Goal: Obtain resource: Download file/media

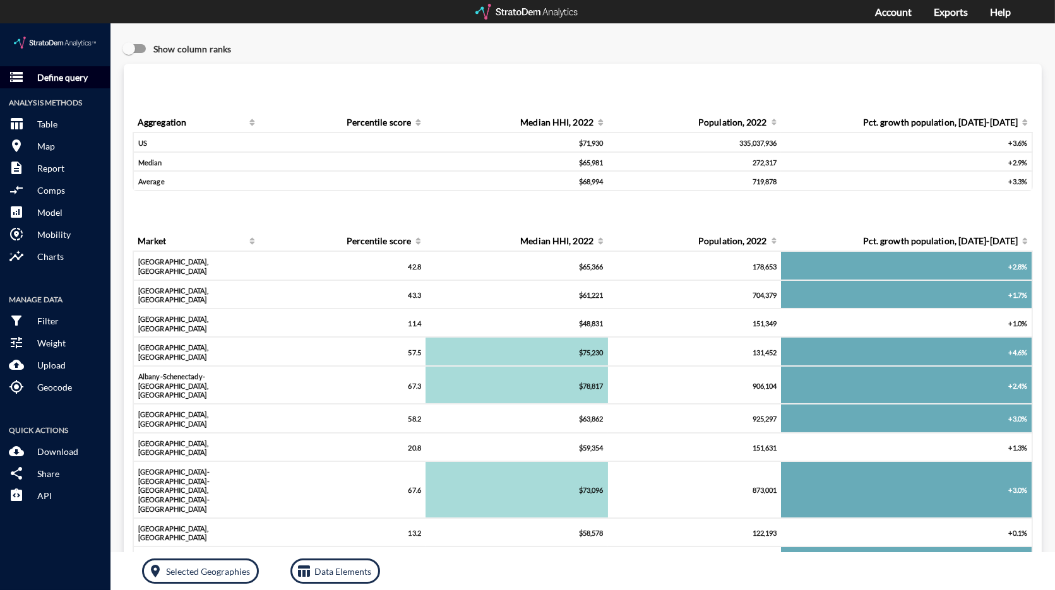
click p "Define query"
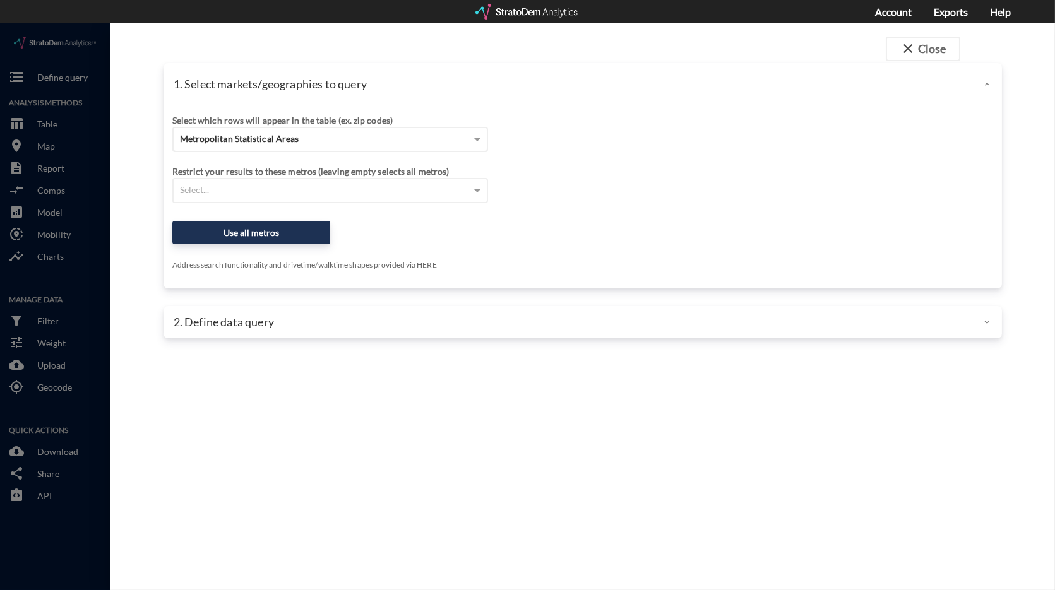
click div "Metropolitan Statistical Areas"
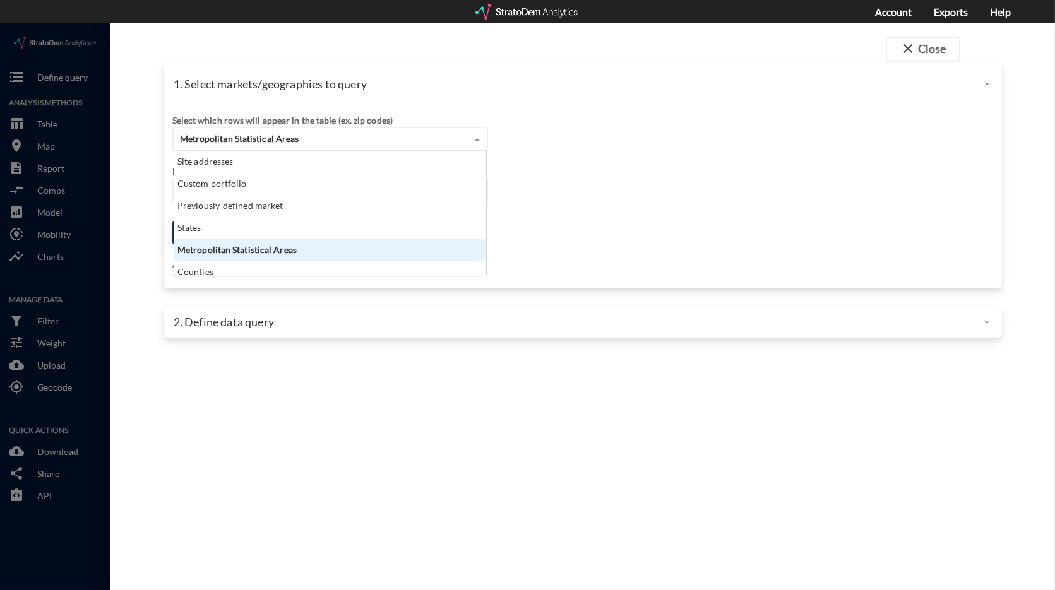
scroll to position [114, 305]
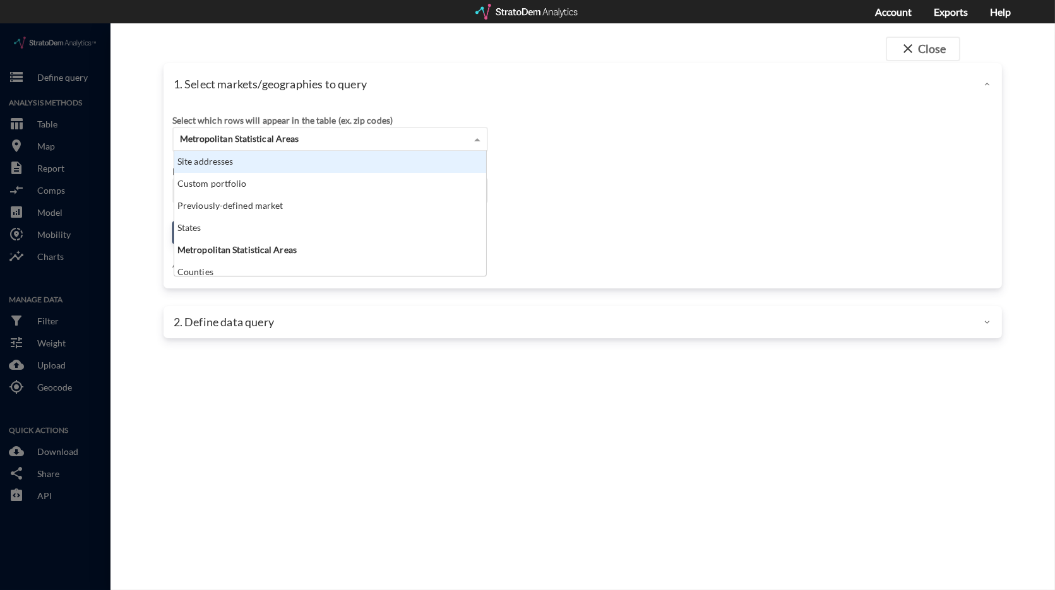
click div "Site addresses"
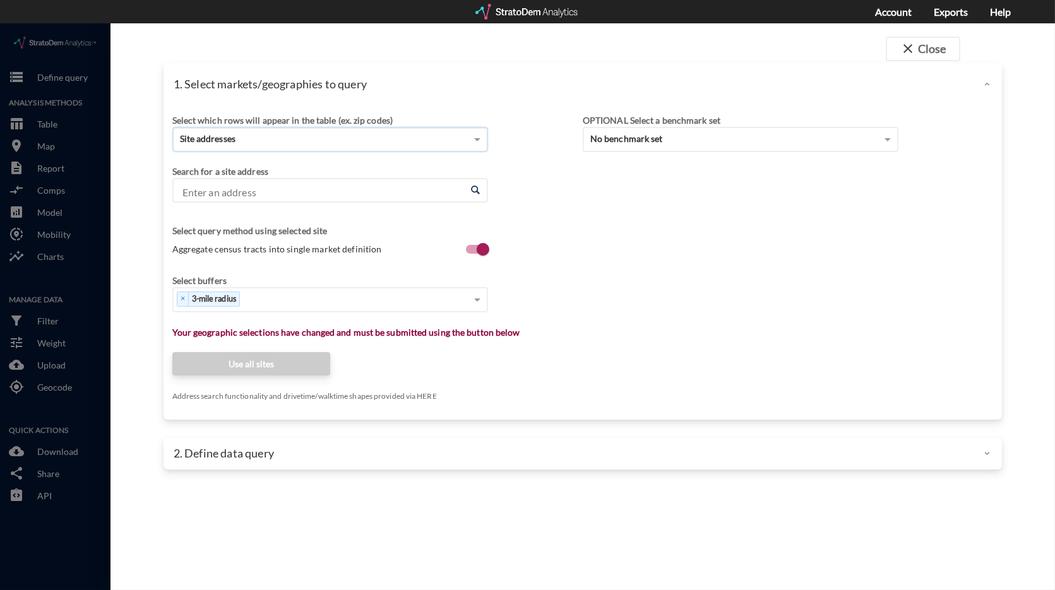
click input "Enter an address"
paste input "216 Bullsboro Dr, Newnan, GA 30263"
click li "216 Bullsboro Dr, Newnan, Georgia"
type input "216 Bullsboro Dr, Newnan, Georgia"
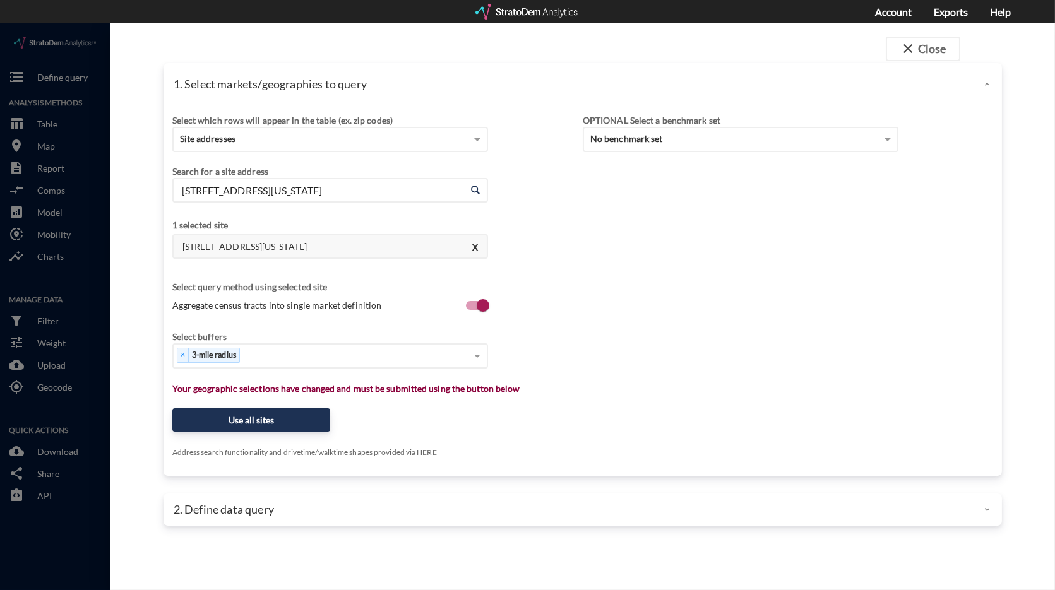
click span "Aggregate census tracts into single market definition"
click input "Aggregate census tracts into single market definition"
checkbox input "false"
type input "1"
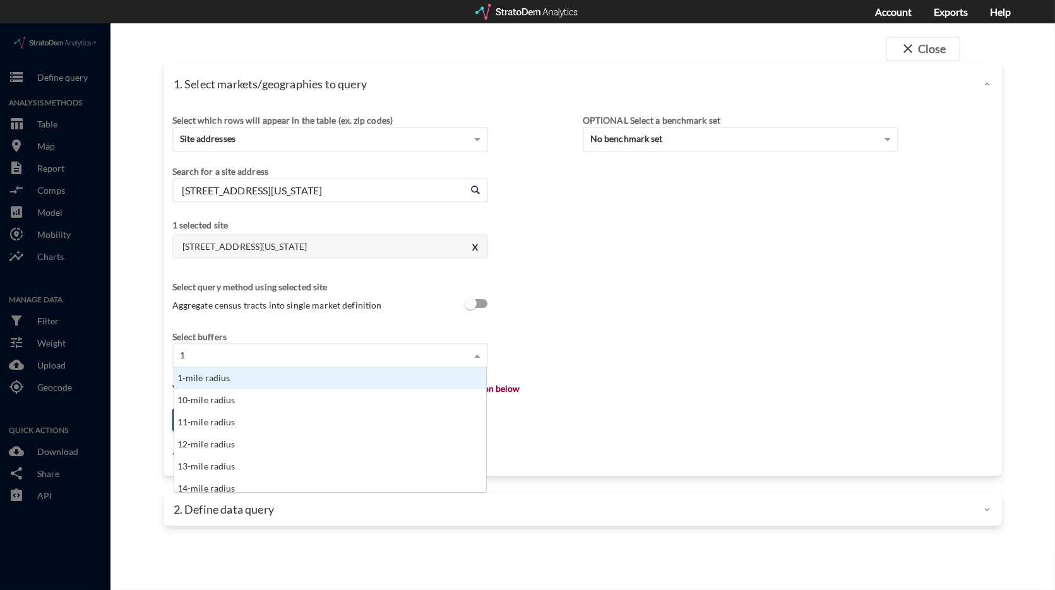
scroll to position [114, 305]
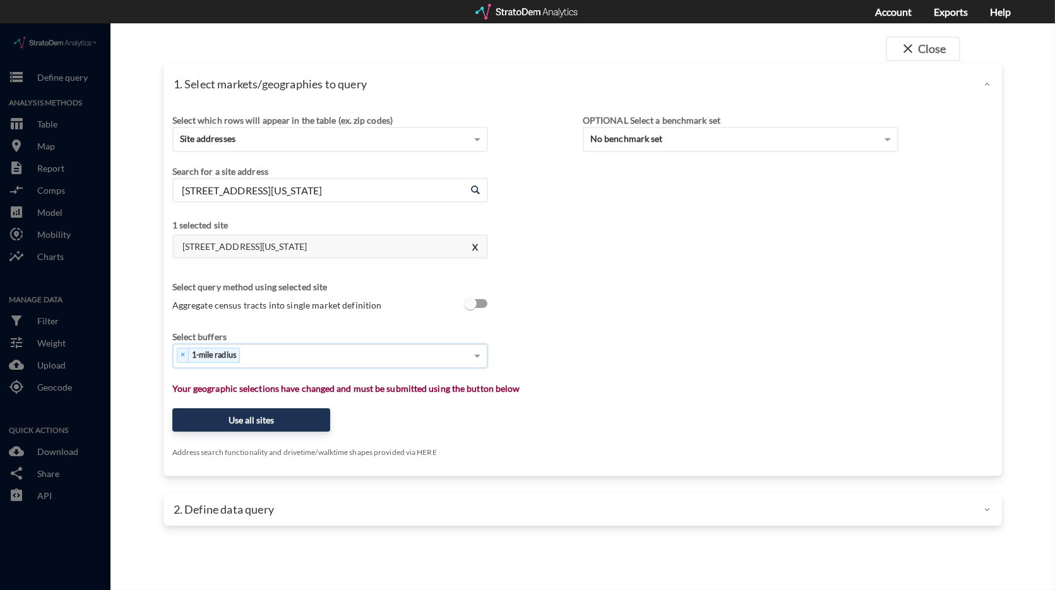
type input "3"
type input "5"
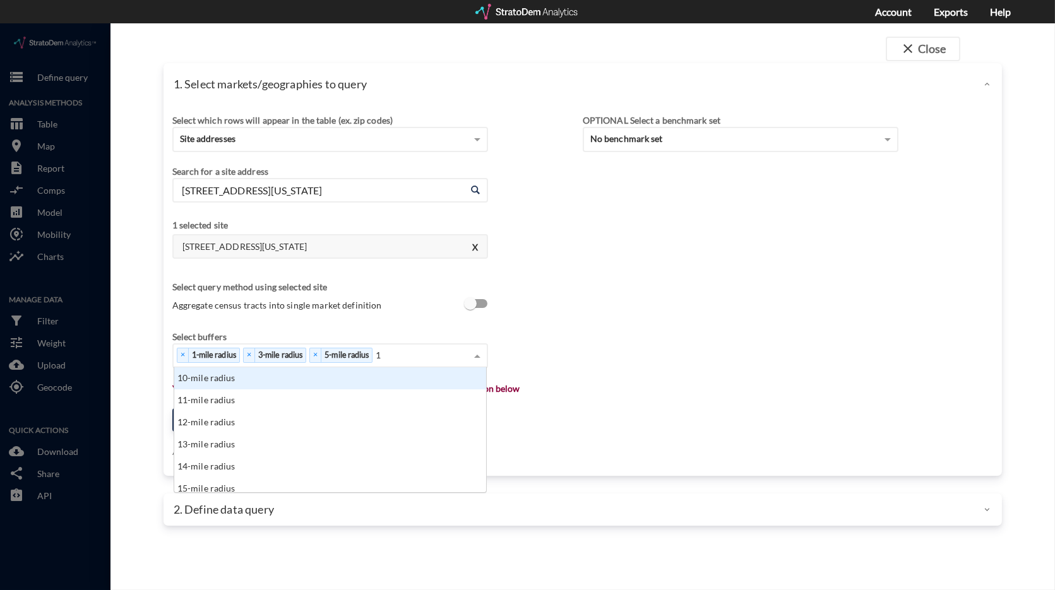
type input "10"
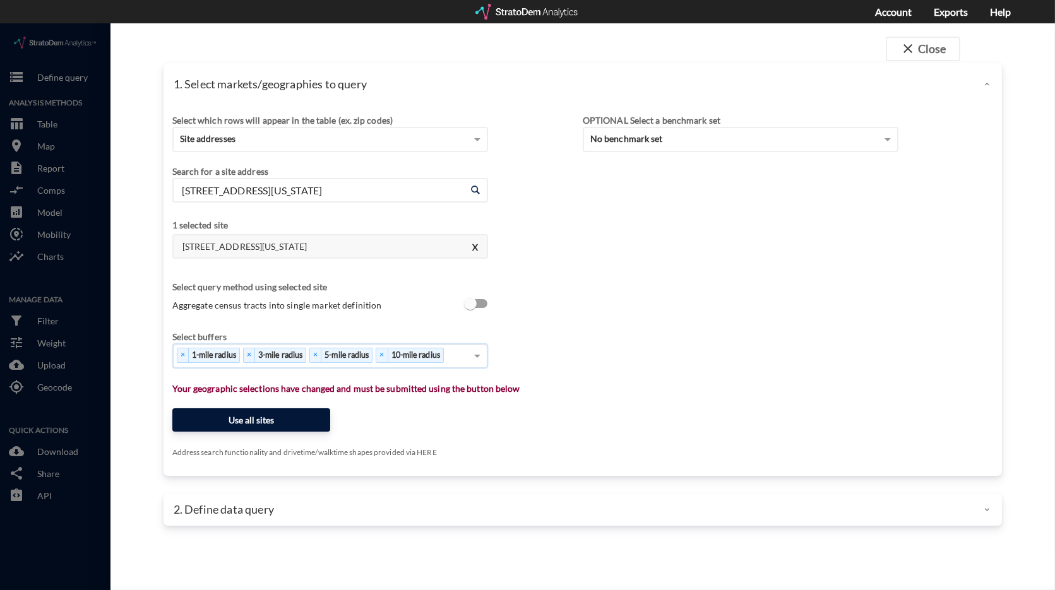
click button "Use all sites"
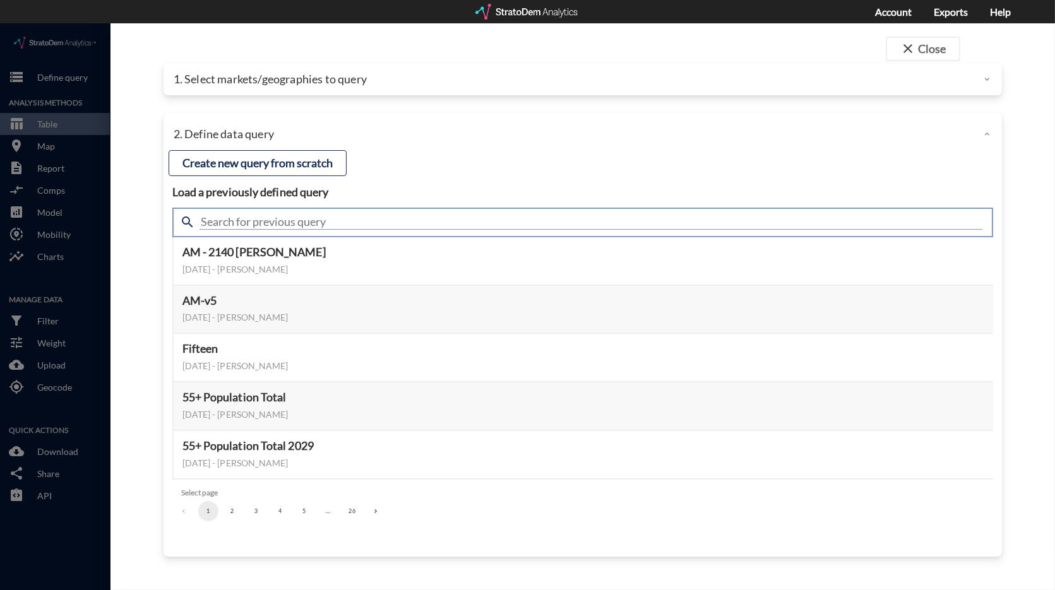
click input "text"
type input "meta"
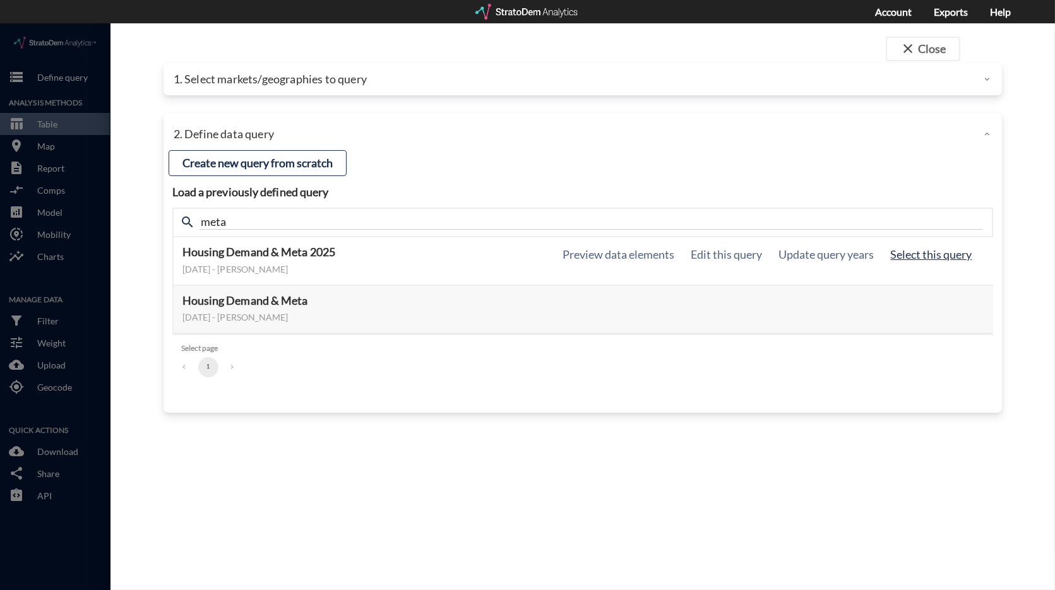
click button "Select this query"
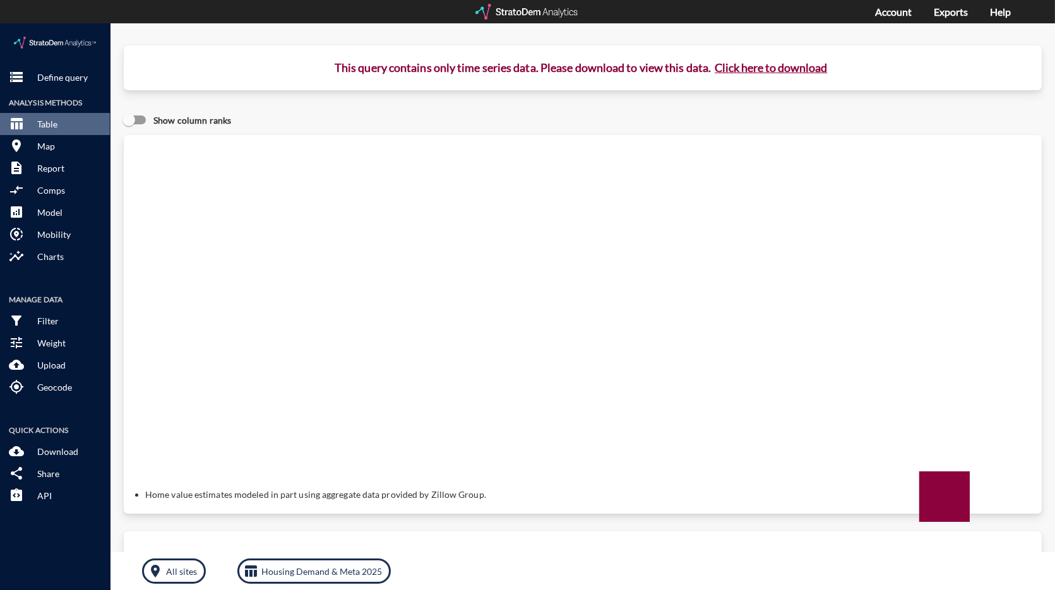
click button "Click here to download"
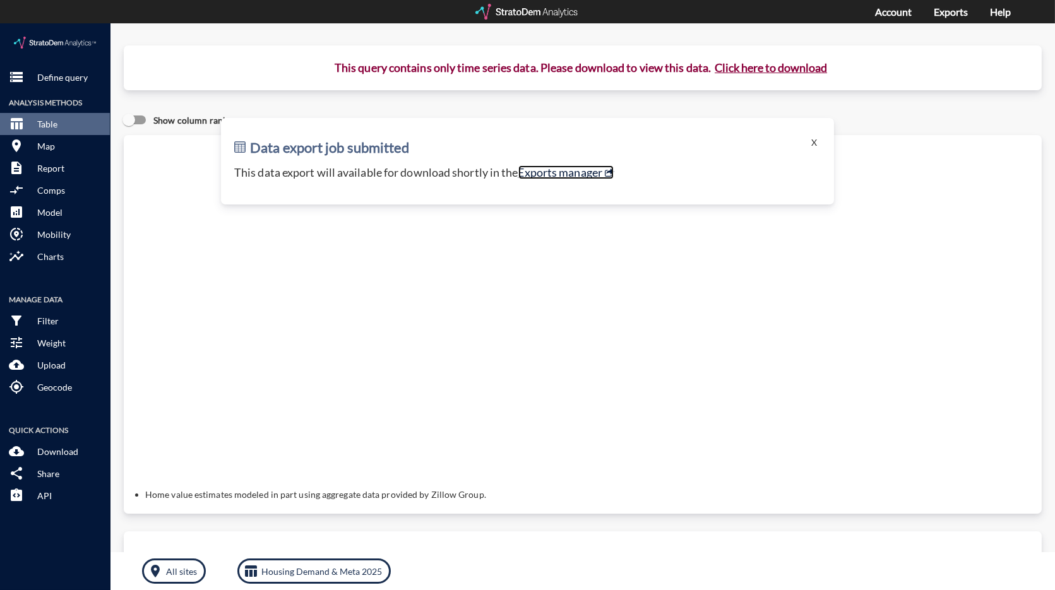
click link "Exports manager"
click p "Define query"
click button "X"
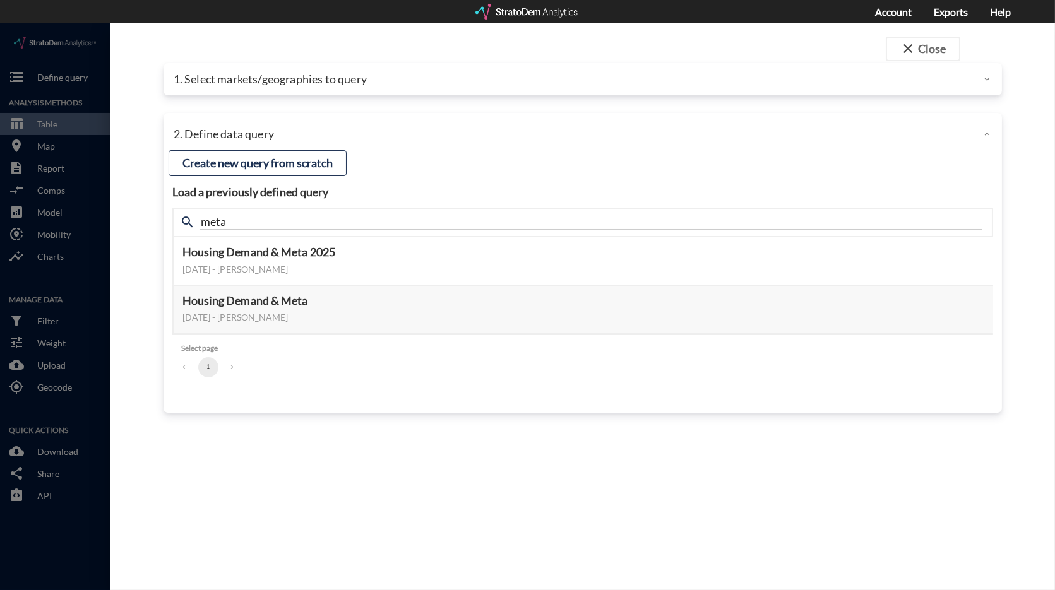
click div "1. Select markets/geographies to query"
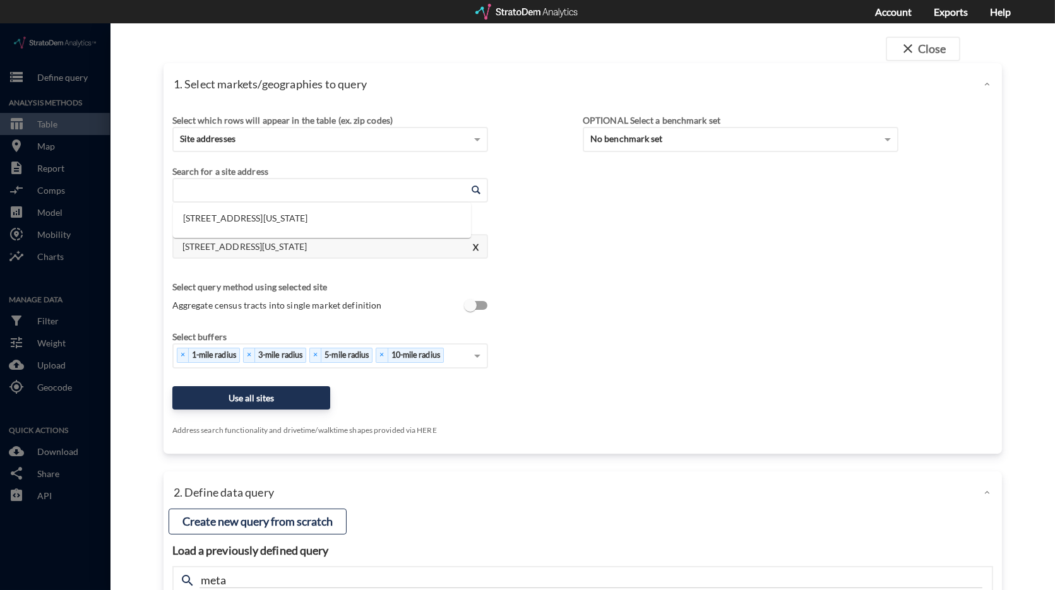
click input "Enter an address"
paste input "18681 Dale Mabry Highway"
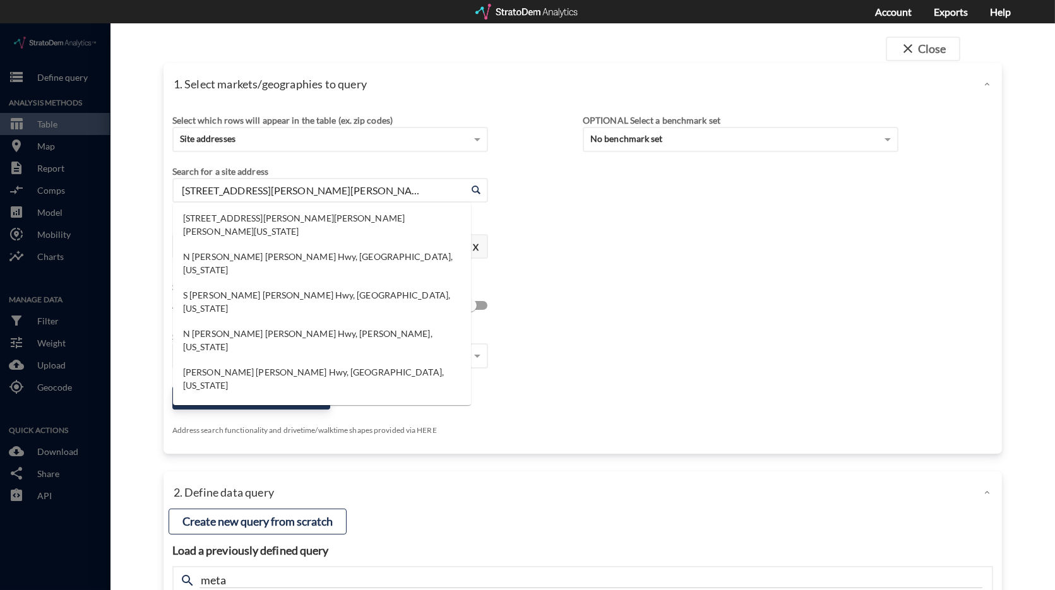
type input "18681 Dale Mabry Highway"
click input "Enter an address"
paste input "18681 Dale Mabry Highway"
click li "18681 Dale Mabry Hwy N, Lutz, Florida"
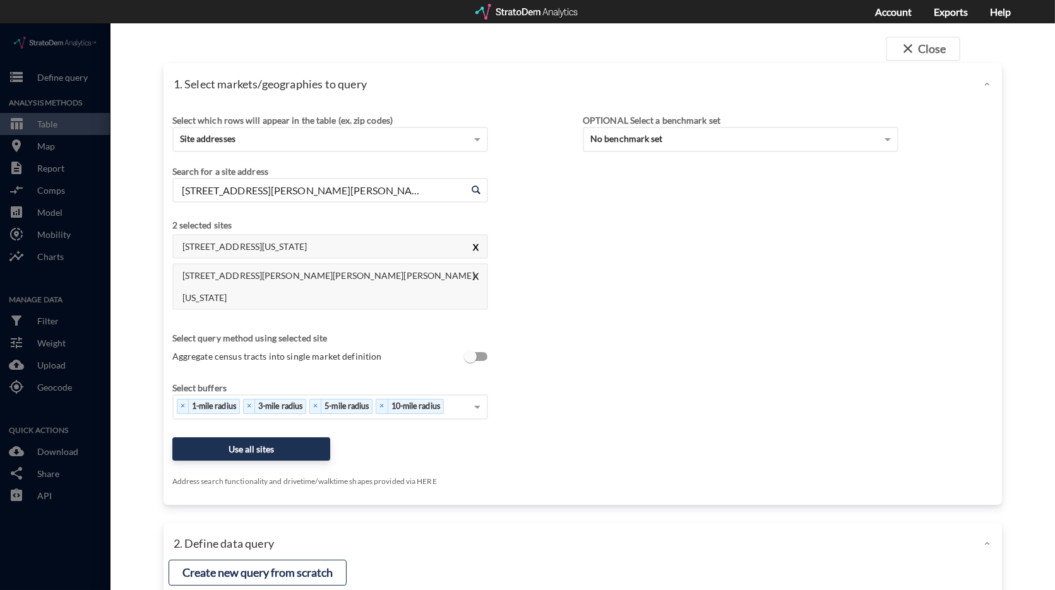
type input "18681 Dale Mabry Hwy N, Lutz, Florida"
click button "X"
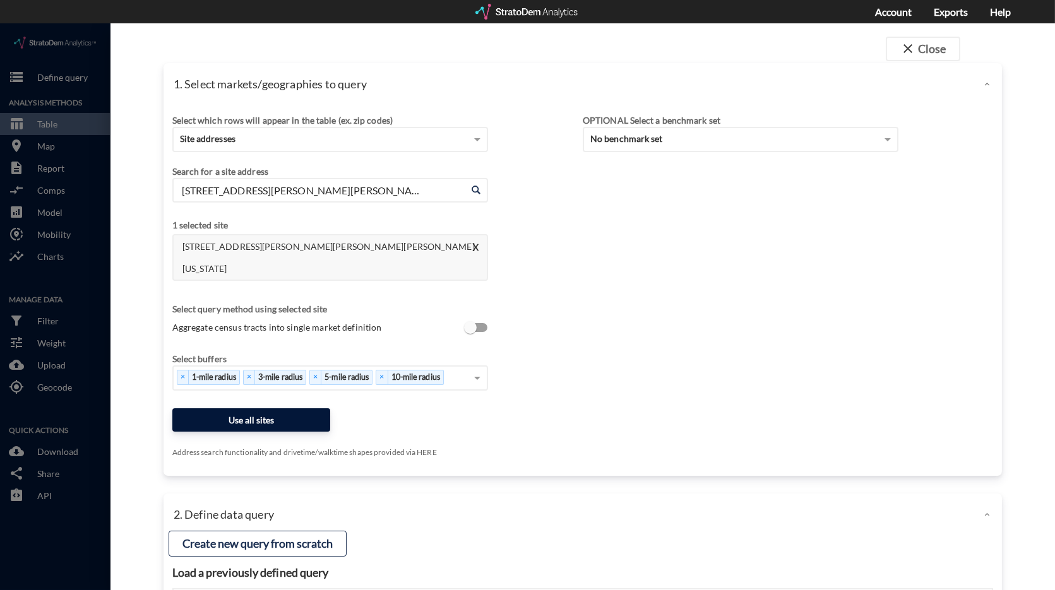
click button "Use all sites"
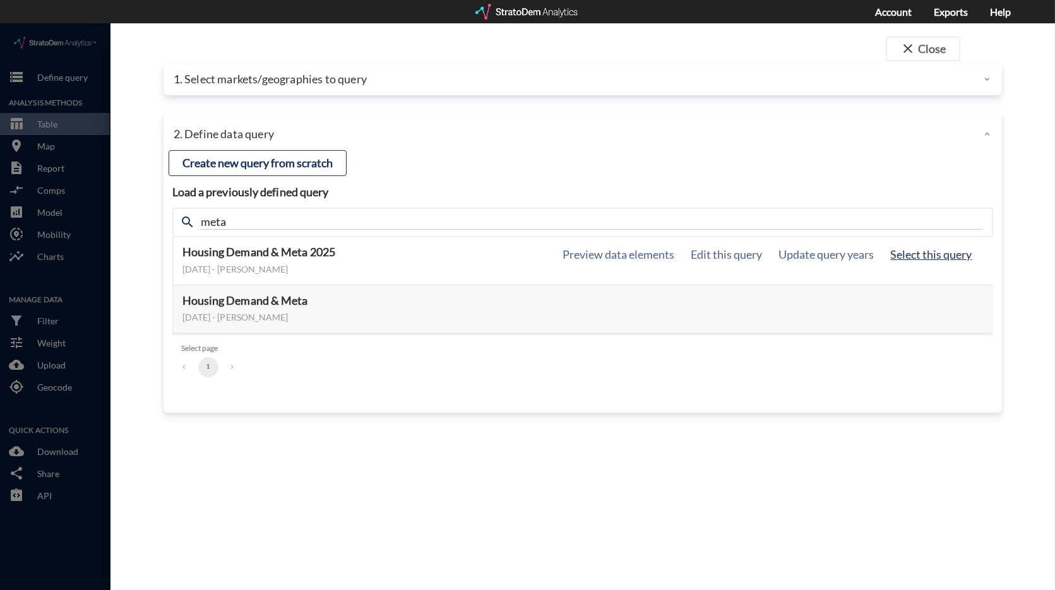
click button "Select this query"
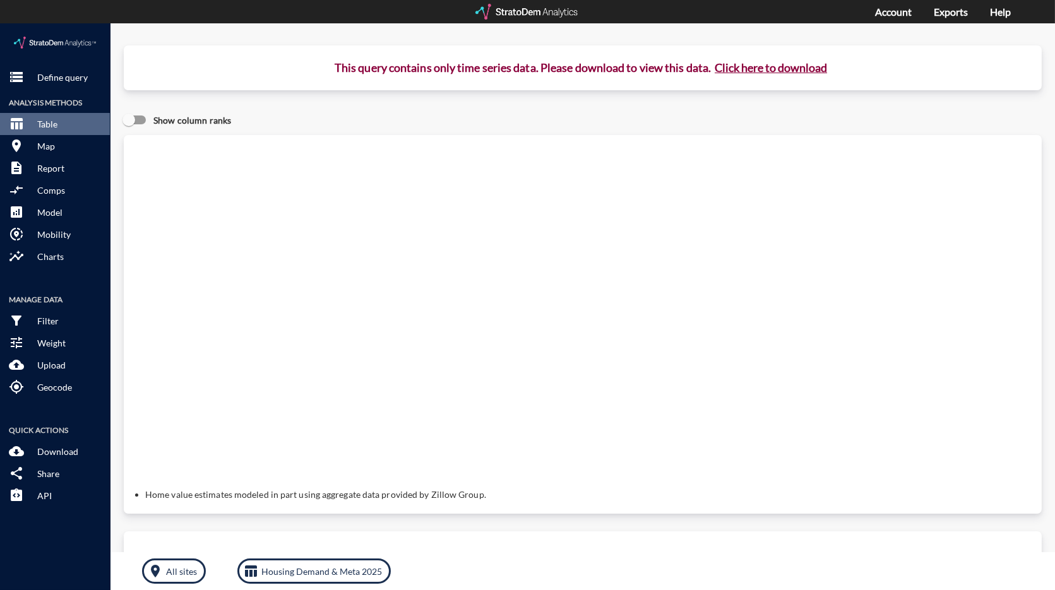
click button "Click here to download"
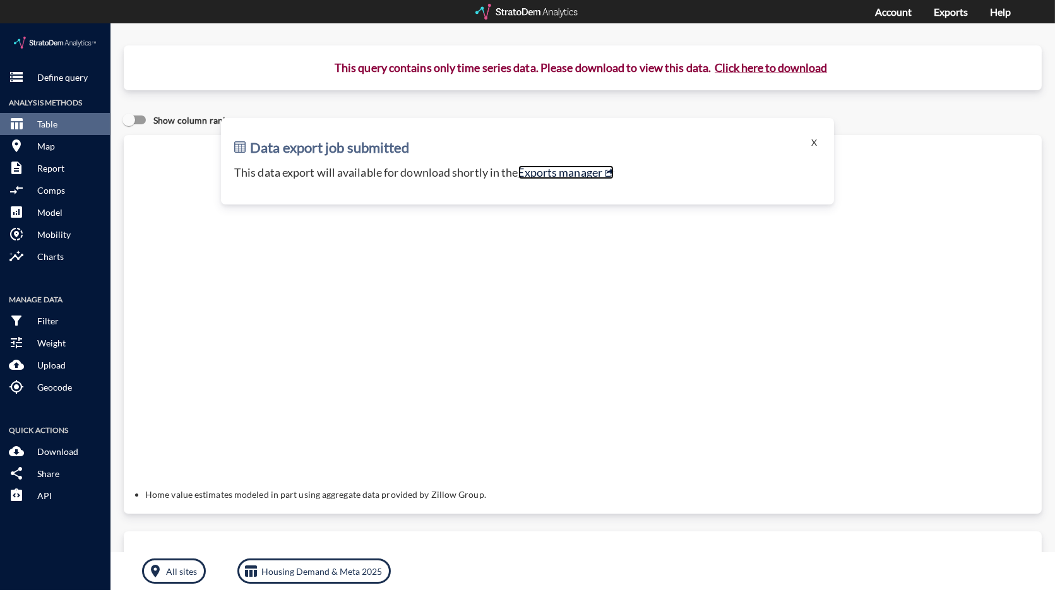
click link "Exports manager"
click button "X"
click p "Define query"
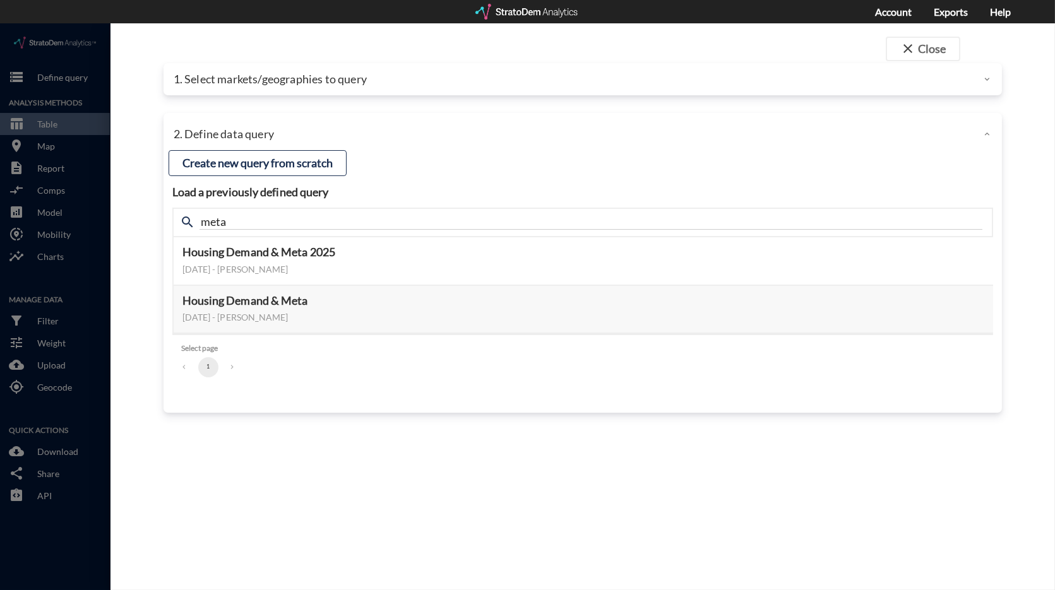
click p "1. Select markets/geographies to query"
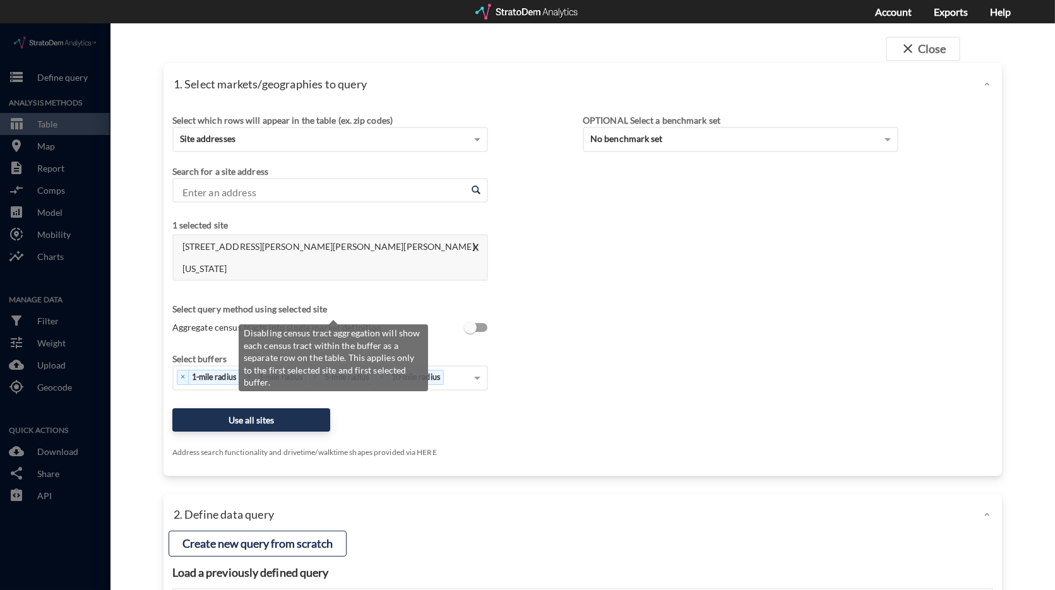
click input "Aggregate census tracts into single market definition"
checkbox input "true"
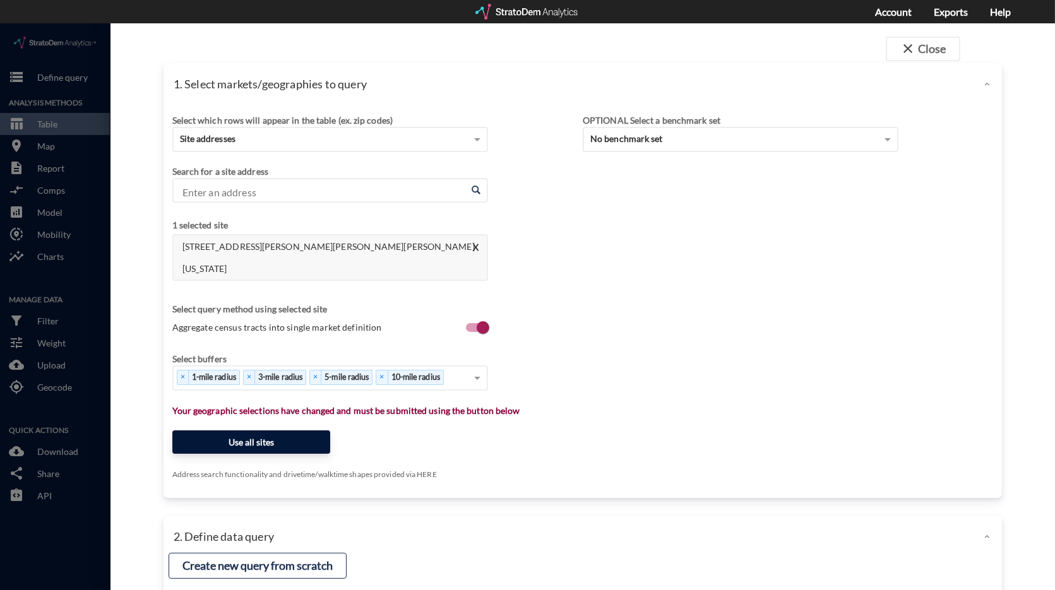
click button "Use all sites"
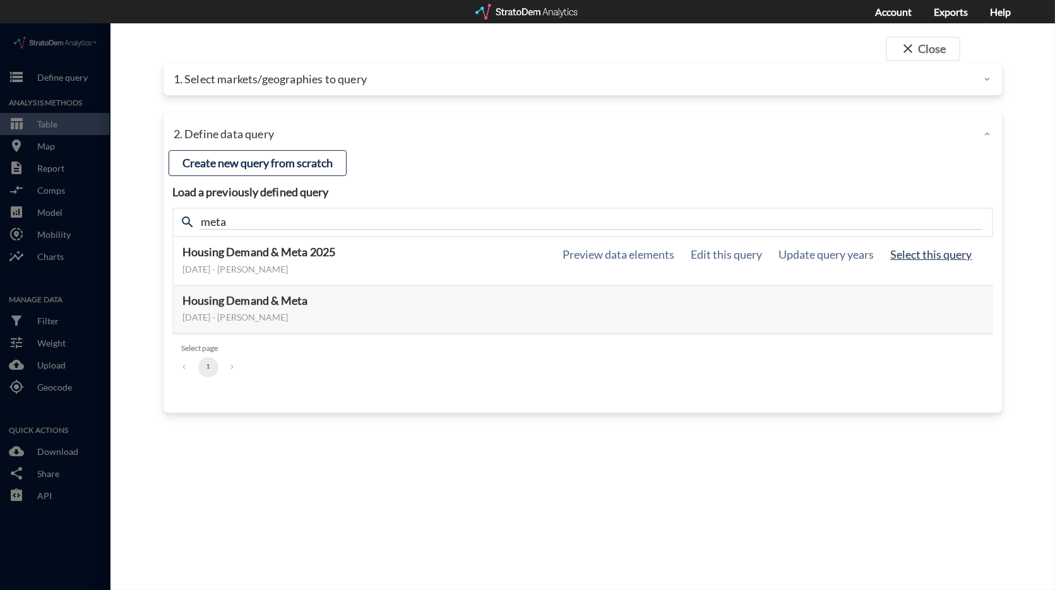
click button "Select this query"
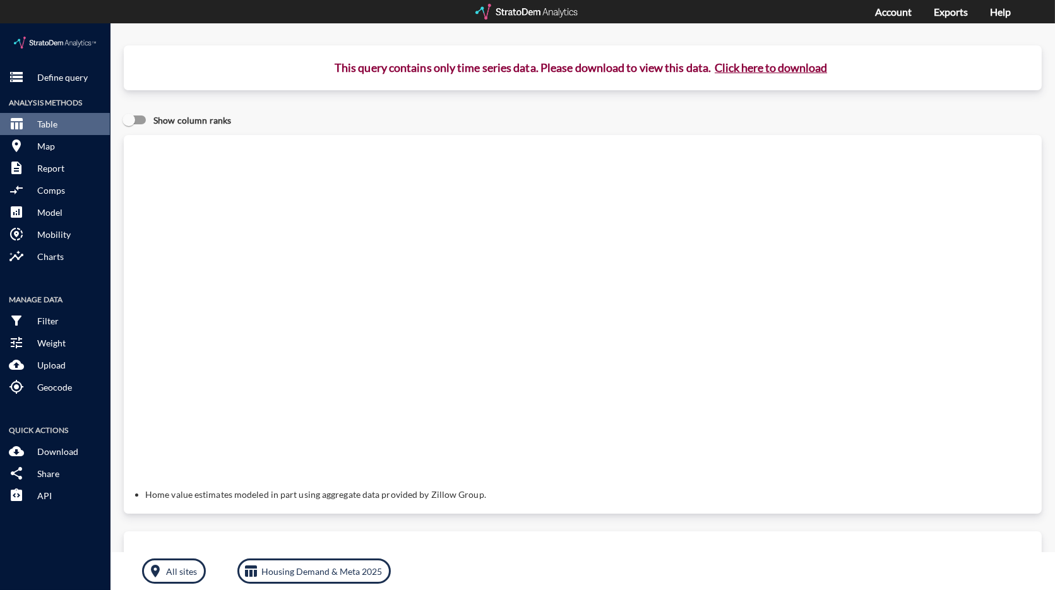
click button "Click here to download"
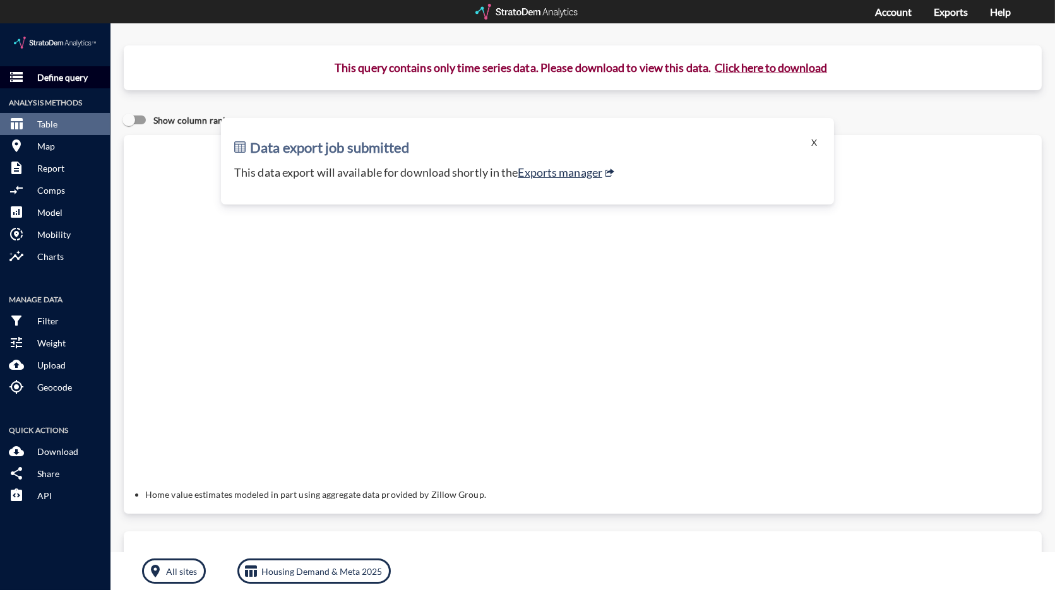
click p "Define query"
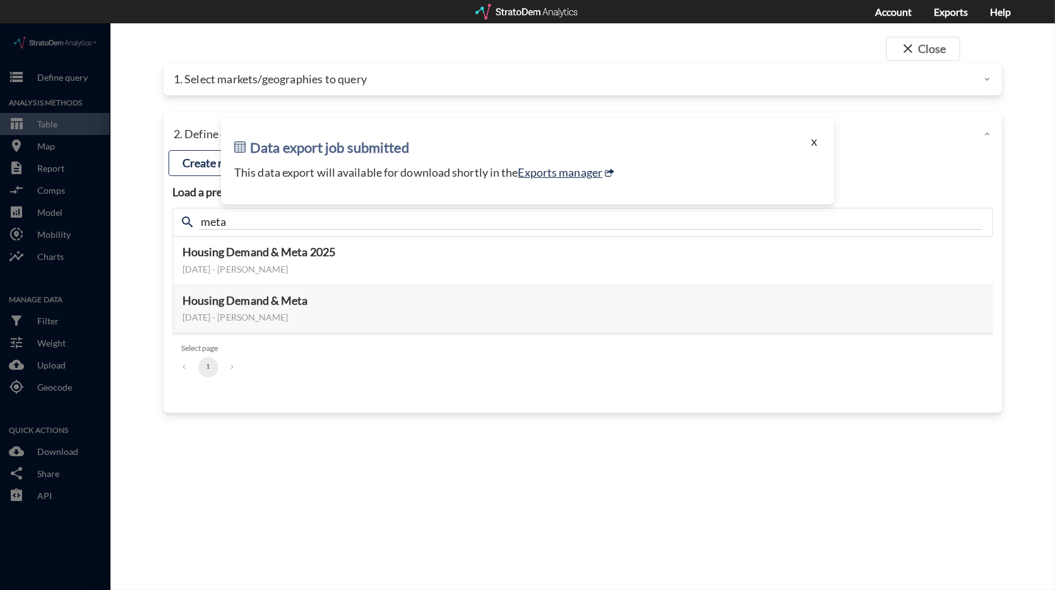
click button "X"
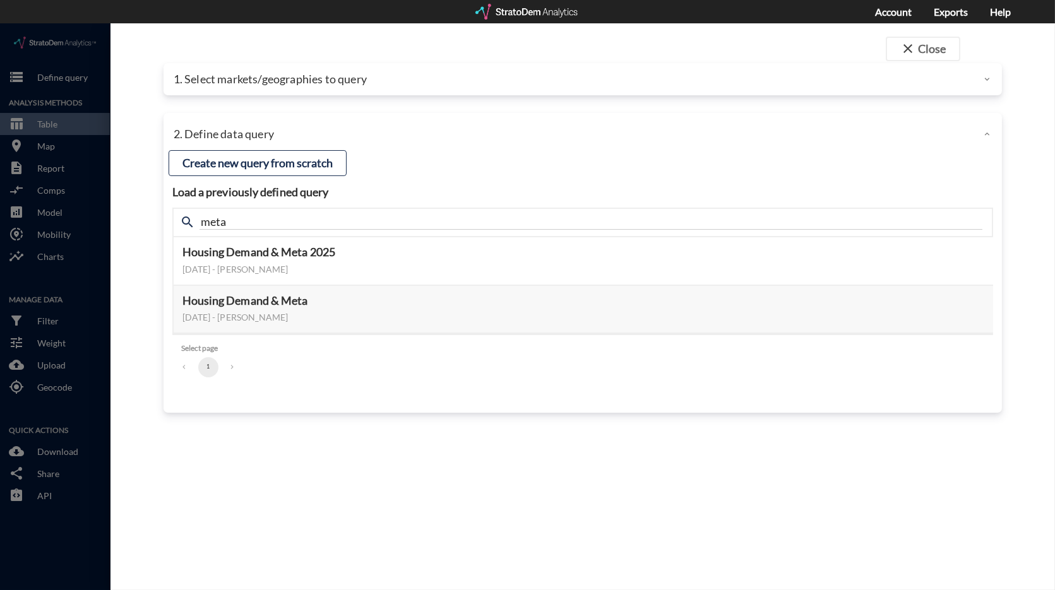
click div "1. Select markets/geographies to query"
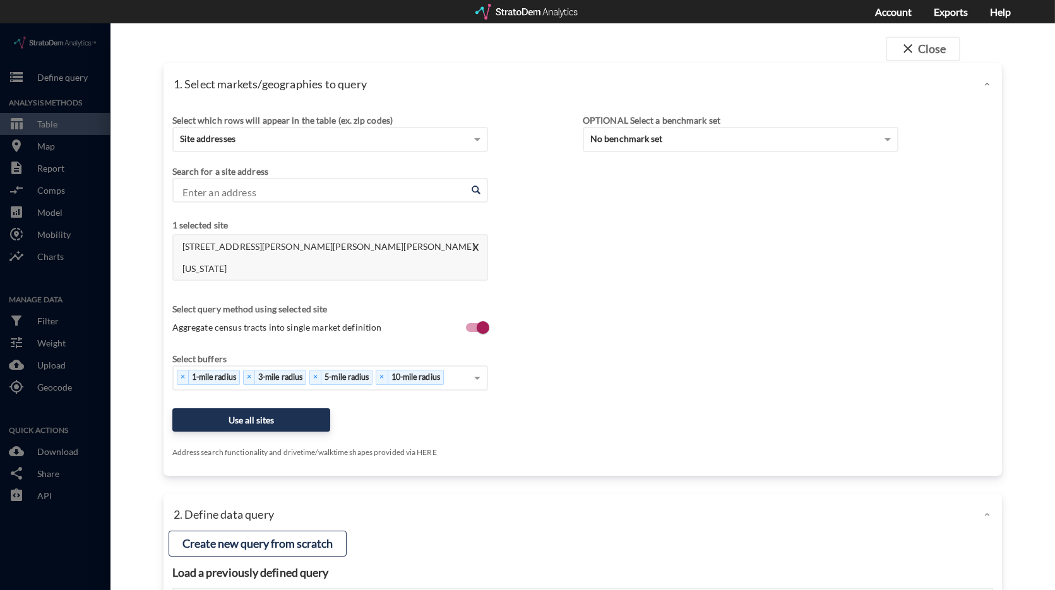
click h4 "18681 Dale Mabry Hwy N, Lutz, Florida"
click button "X"
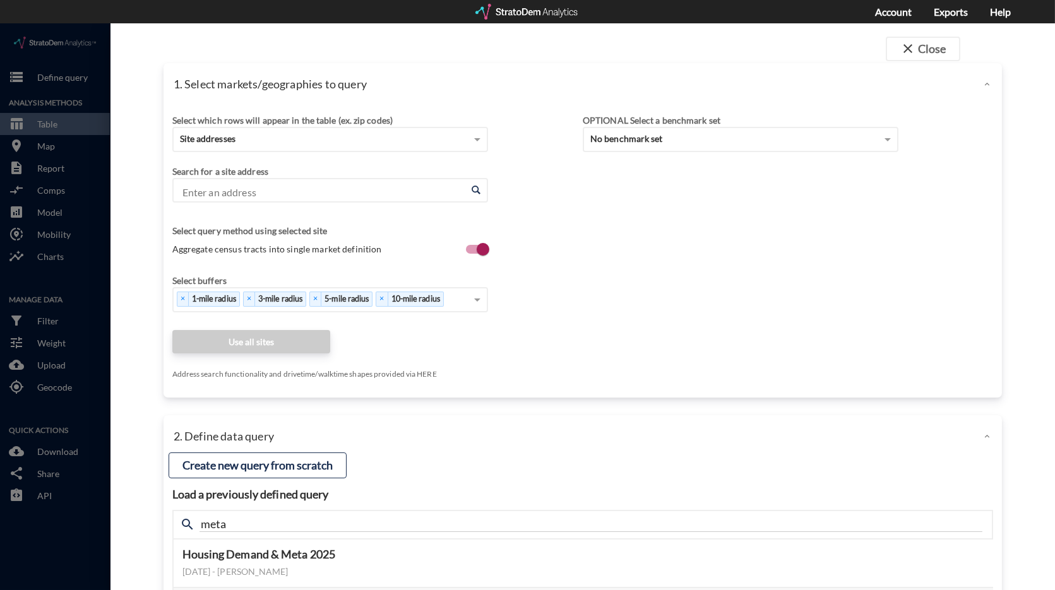
click input "Enter an address"
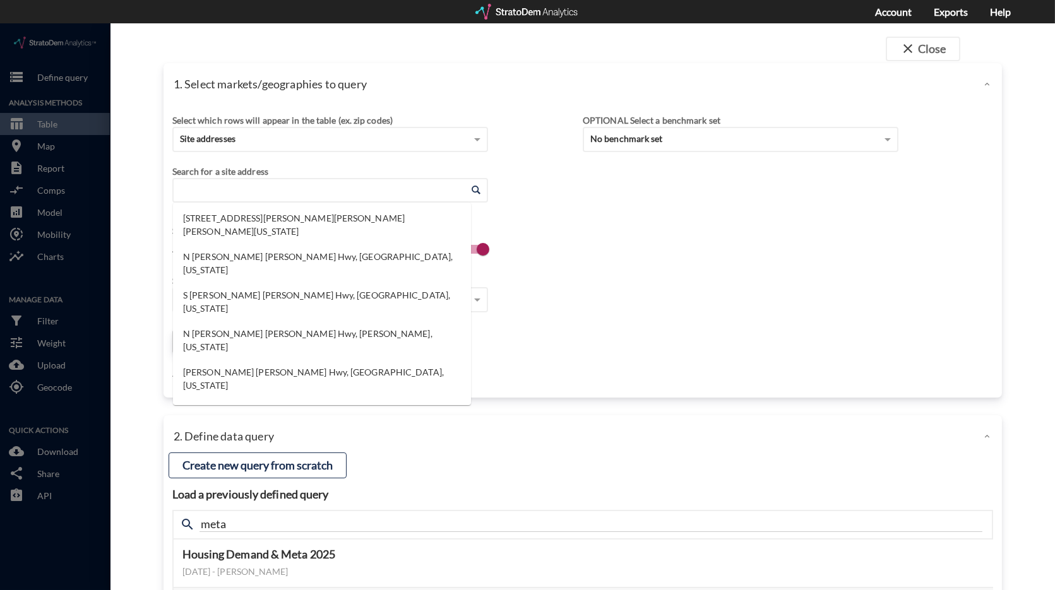
paste input "216 Bullsboro Dr, Newnan, GA 30263"
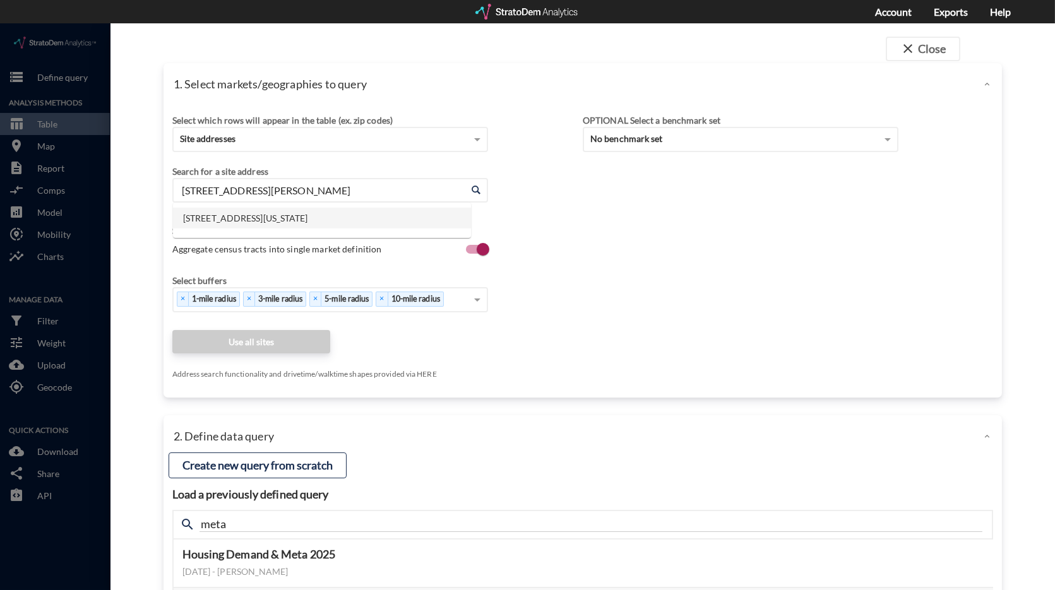
click li "216 Bullsboro Dr, Newnan, Georgia"
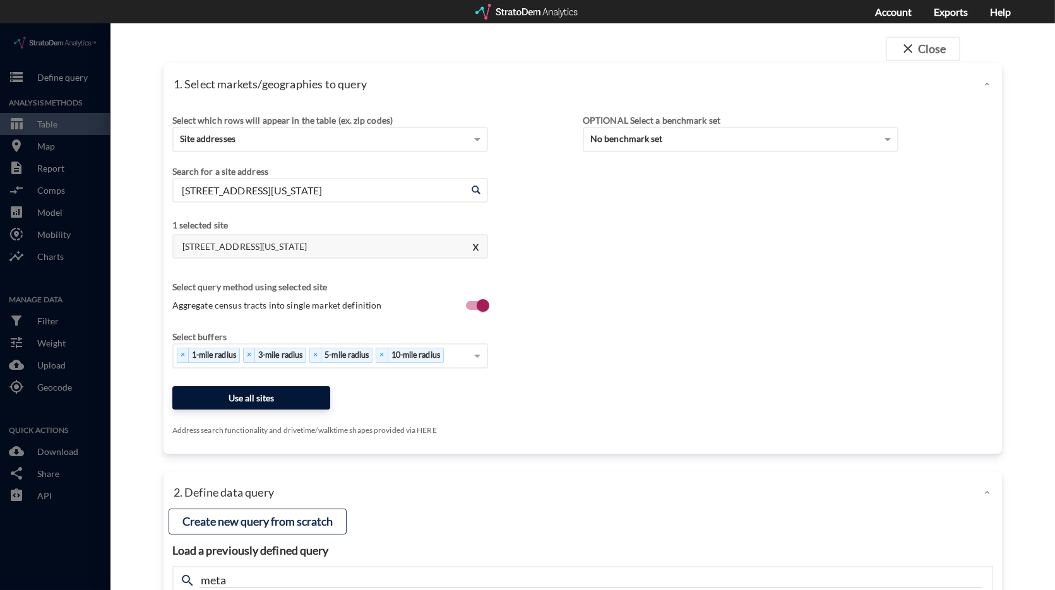
type input "216 Bullsboro Dr, Newnan, Georgia"
click button "Use all sites"
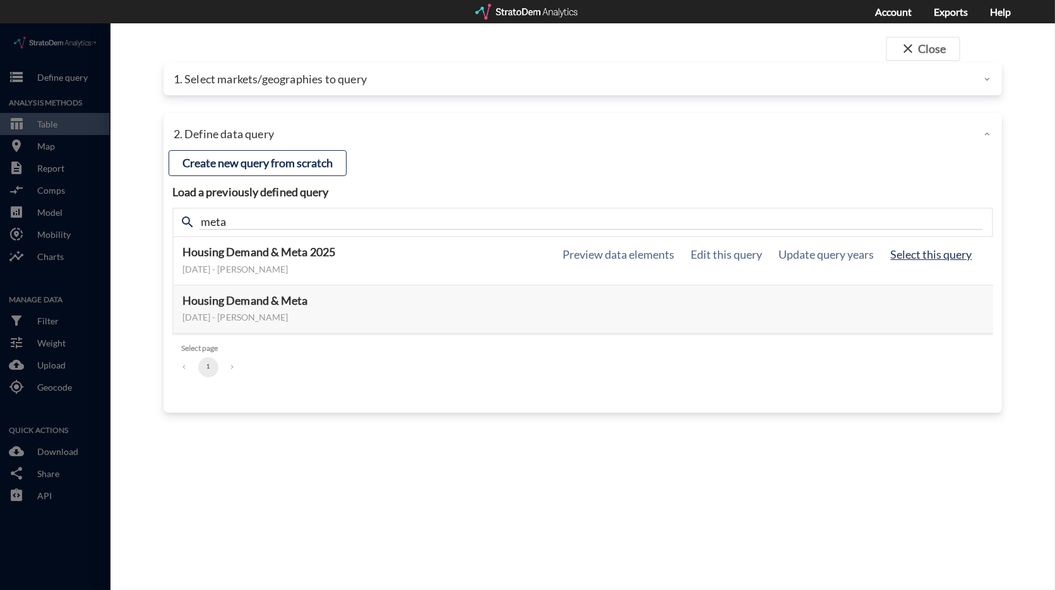
click button "Select this query"
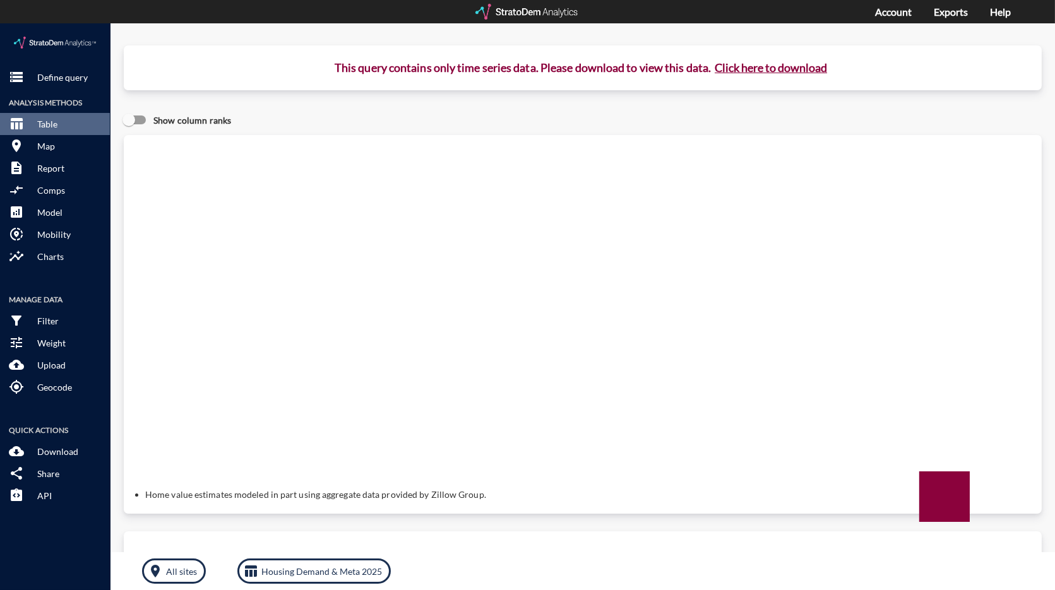
click button "Click here to download"
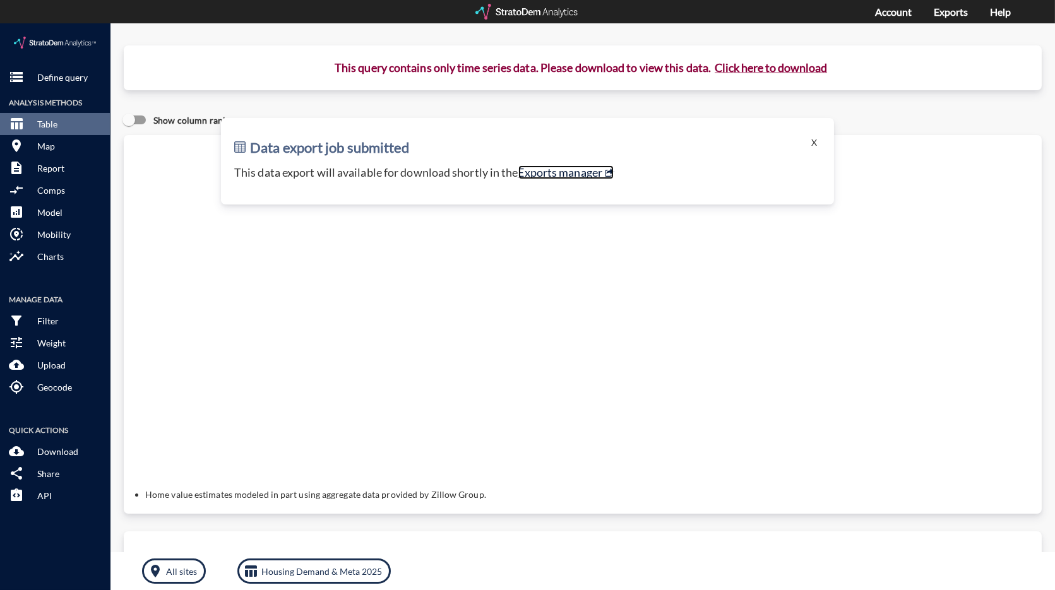
click link "Exports manager"
click p "Define query"
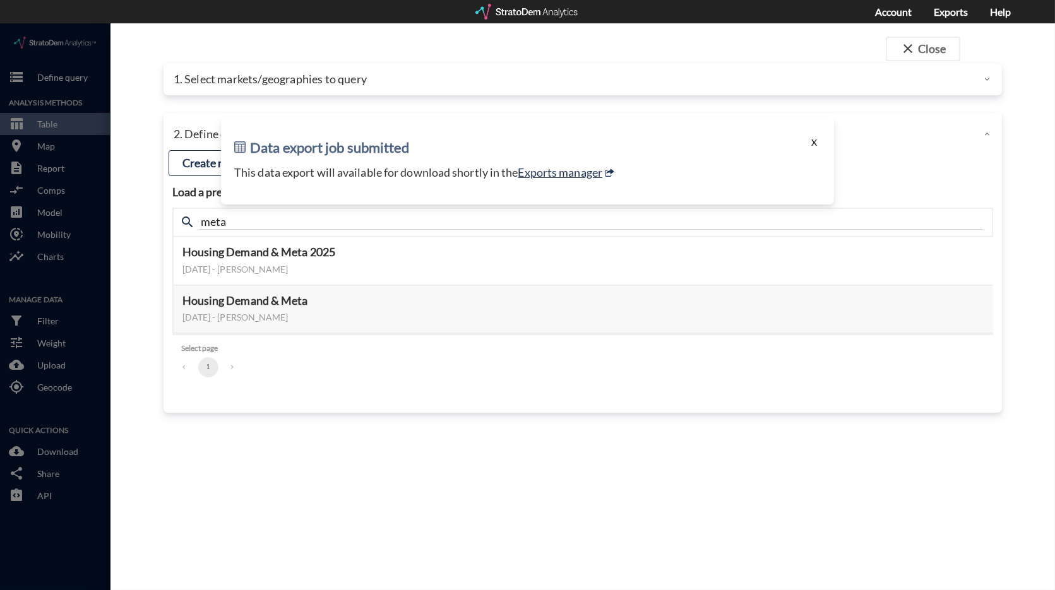
click button "X"
click p "1. Select markets/geographies to query"
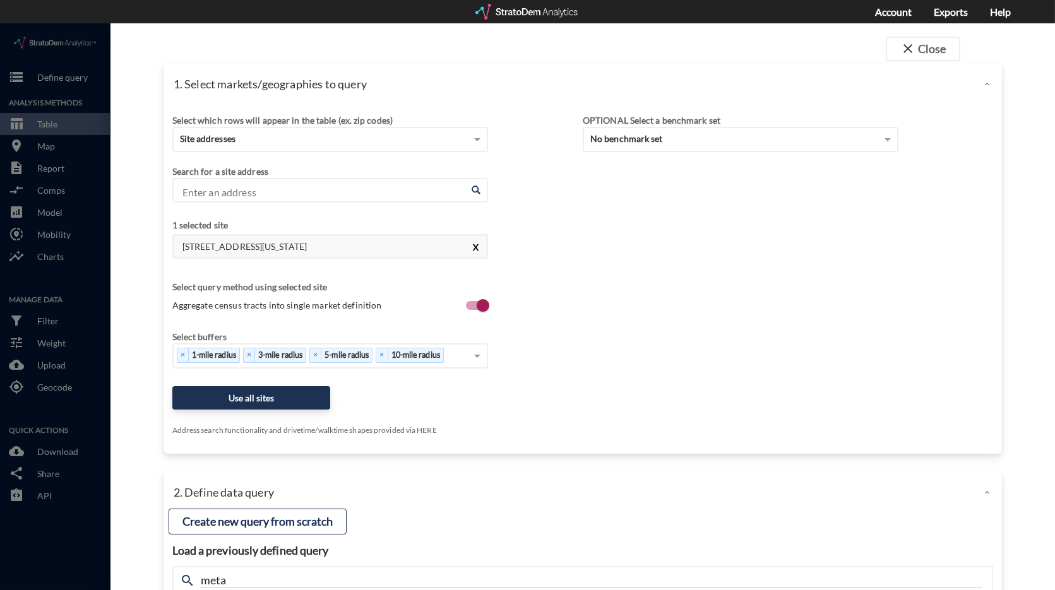
click button "X"
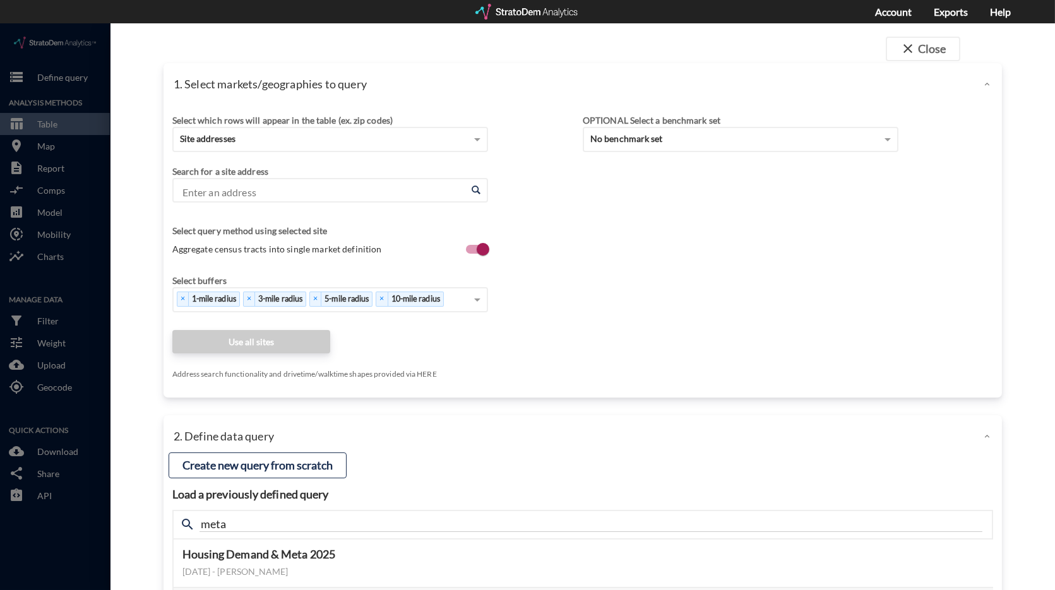
click input "Enter an address"
paste input "18681 Dale Mabry Highway"
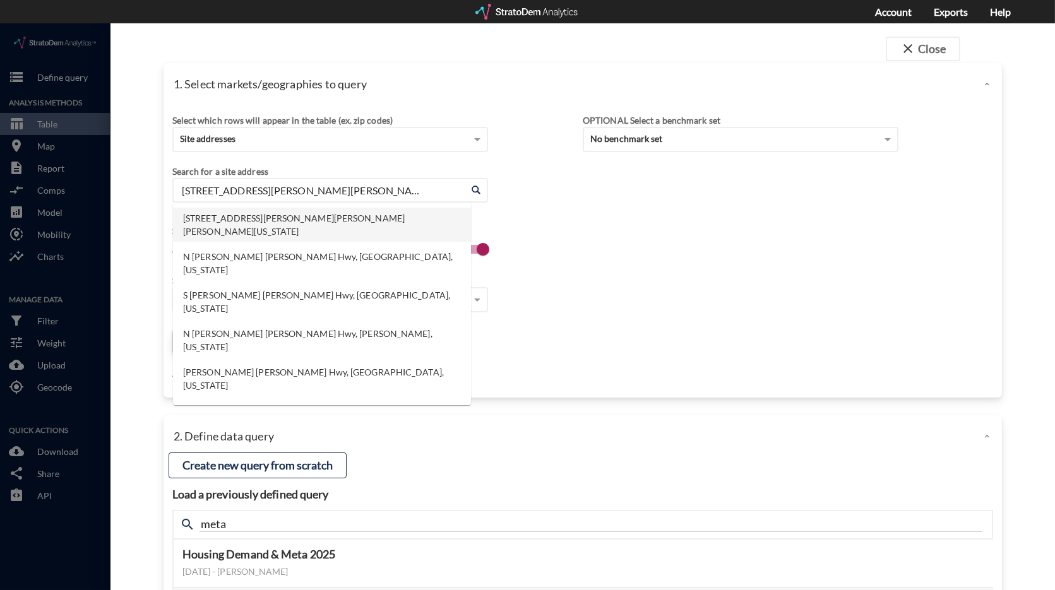
click li "18681 Dale Mabry Hwy N, Lutz, Florida"
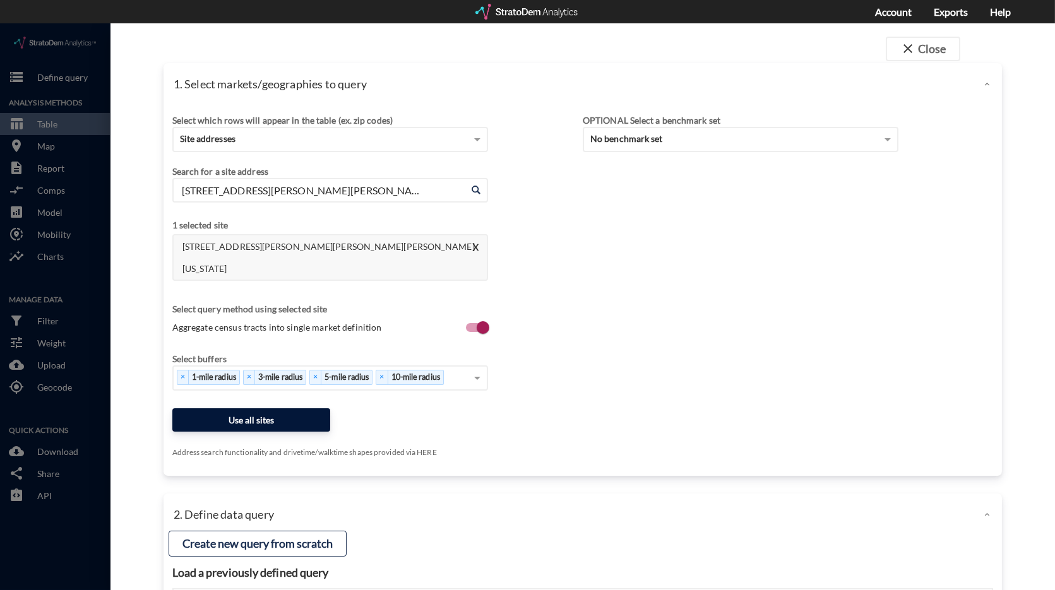
type input "18681 Dale Mabry Hwy N, Lutz, Florida"
click button "Use all sites"
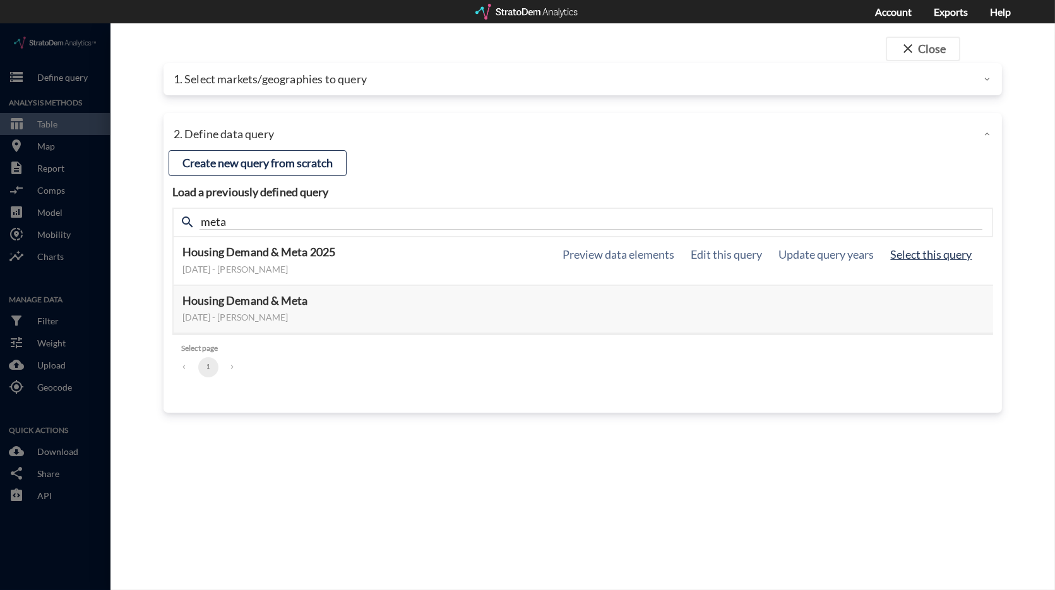
click button "Select this query"
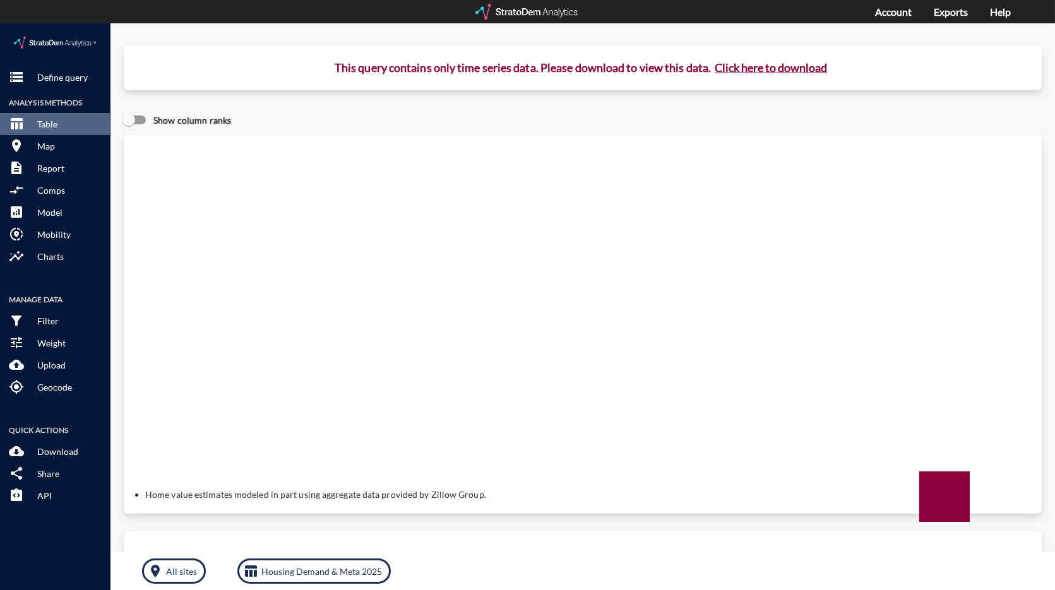
click button "Click here to download"
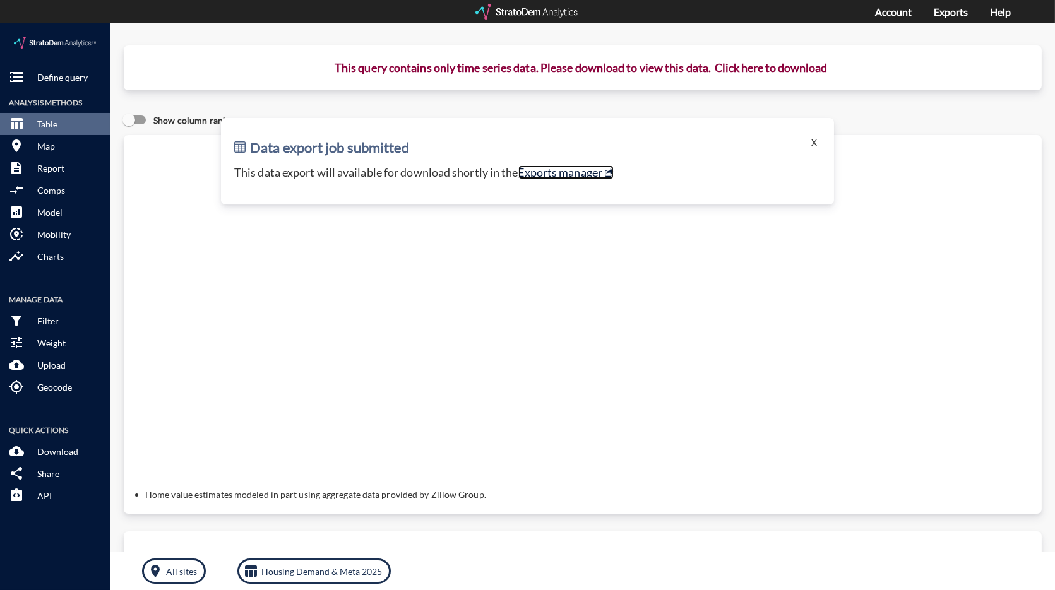
click link "Exports manager"
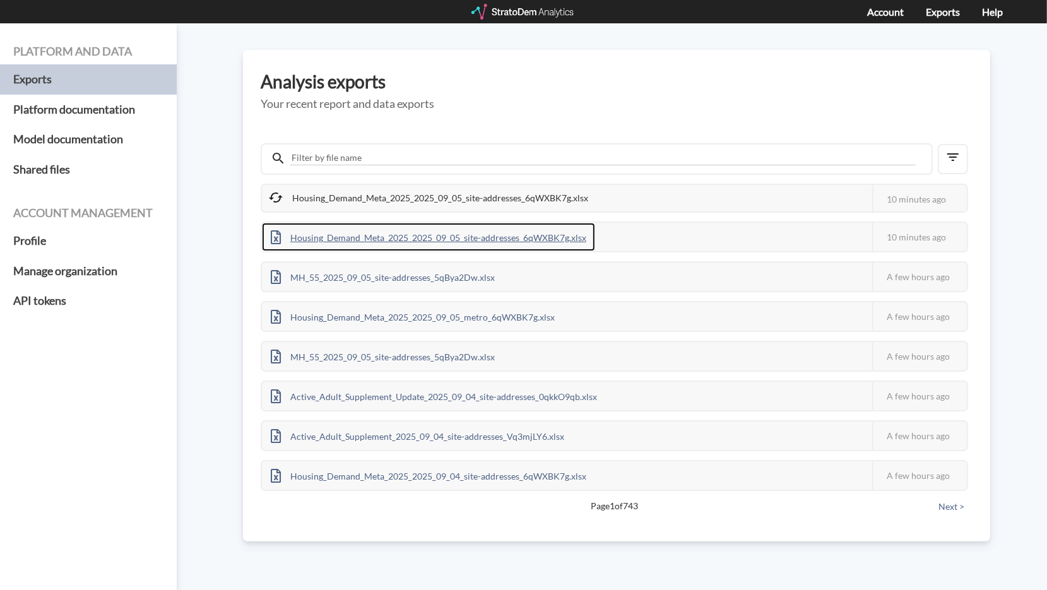
click at [416, 232] on div "Housing_Demand_Meta_2025_2025_09_05_site-addresses_6qWXBK7g.xlsx" at bounding box center [428, 237] width 333 height 28
click at [413, 235] on div "Housing_Demand_Meta_2025_2025_09_05_site-addresses_6qWXBK7g.xlsx" at bounding box center [428, 237] width 333 height 28
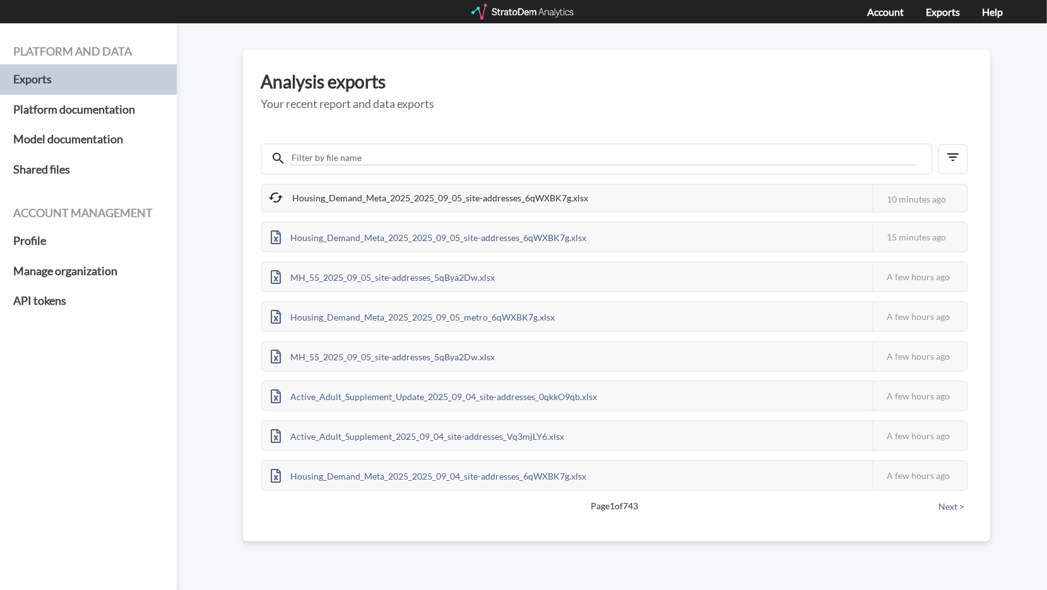
click at [899, 80] on h3 "Analysis exports" at bounding box center [617, 82] width 712 height 20
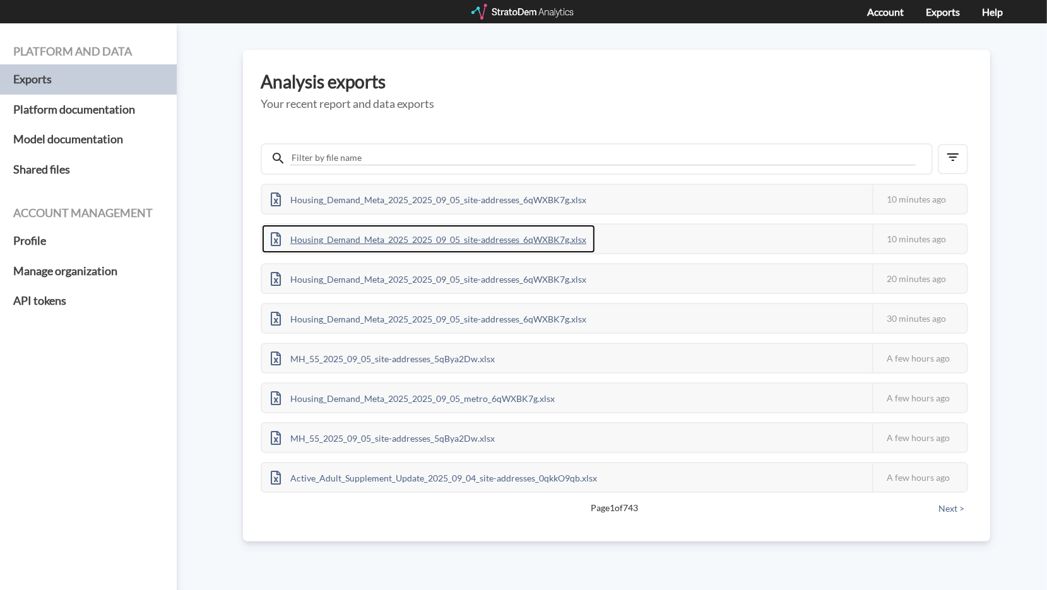
click at [333, 239] on div "Housing_Demand_Meta_2025_2025_09_05_site-addresses_6qWXBK7g.xlsx" at bounding box center [428, 239] width 333 height 28
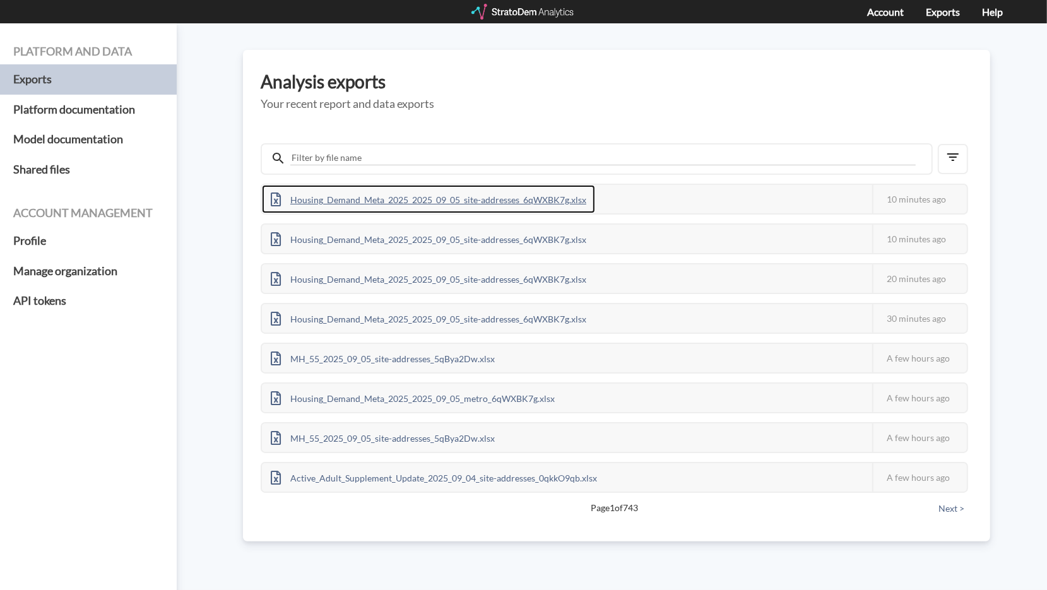
click at [480, 194] on div "Housing_Demand_Meta_2025_2025_09_05_site-addresses_6qWXBK7g.xlsx" at bounding box center [428, 199] width 333 height 28
click at [388, 194] on div "Housing_Demand_Meta_2025_2025_09_05_site-addresses_6qWXBK7g.xlsx" at bounding box center [428, 199] width 333 height 28
